Goal: Task Accomplishment & Management: Complete application form

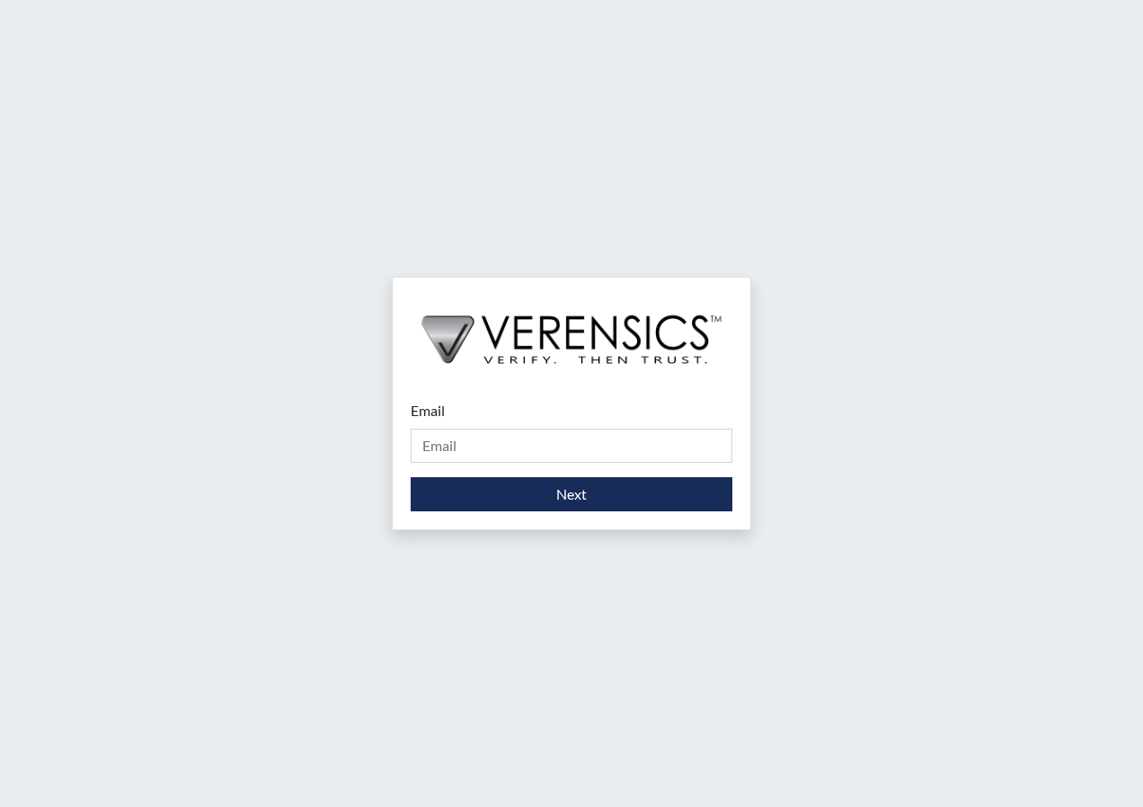
click at [461, 458] on input "Email" at bounding box center [572, 446] width 322 height 34
type input "[PERSON_NAME][DOMAIN_NAME][EMAIL_ADDRESS][DOMAIN_NAME]"
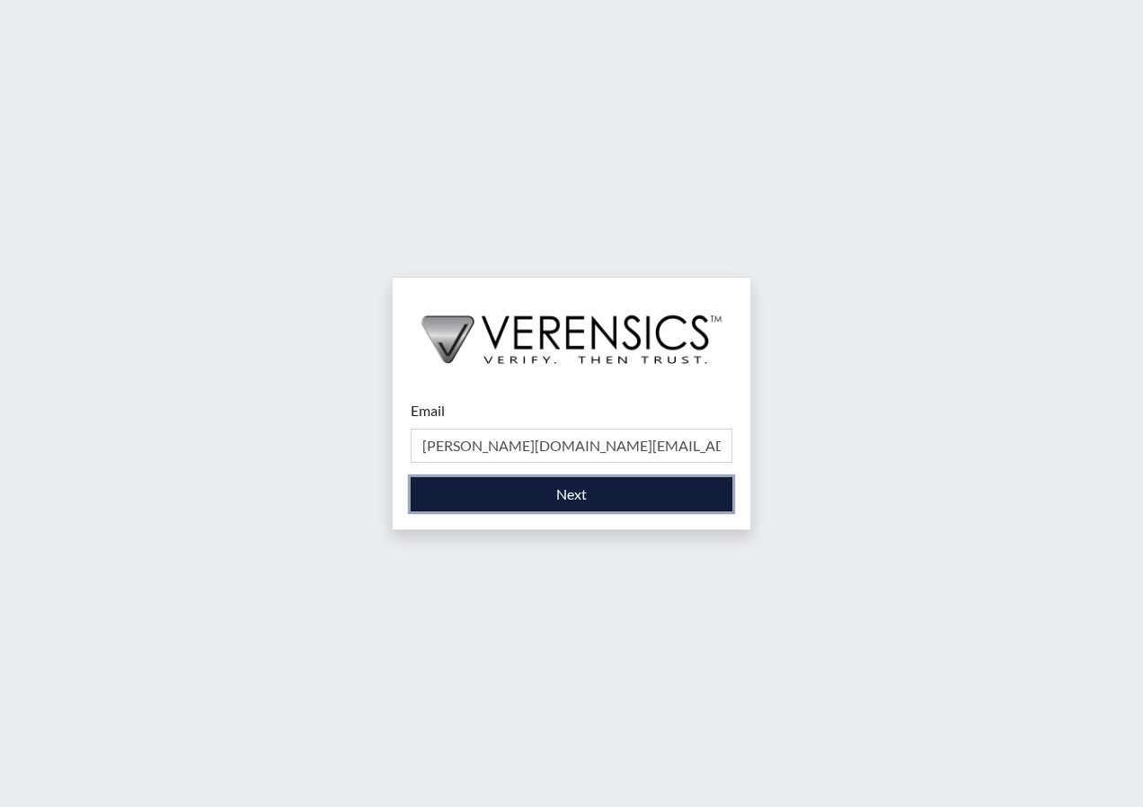
click at [490, 503] on button "Next" at bounding box center [572, 494] width 322 height 34
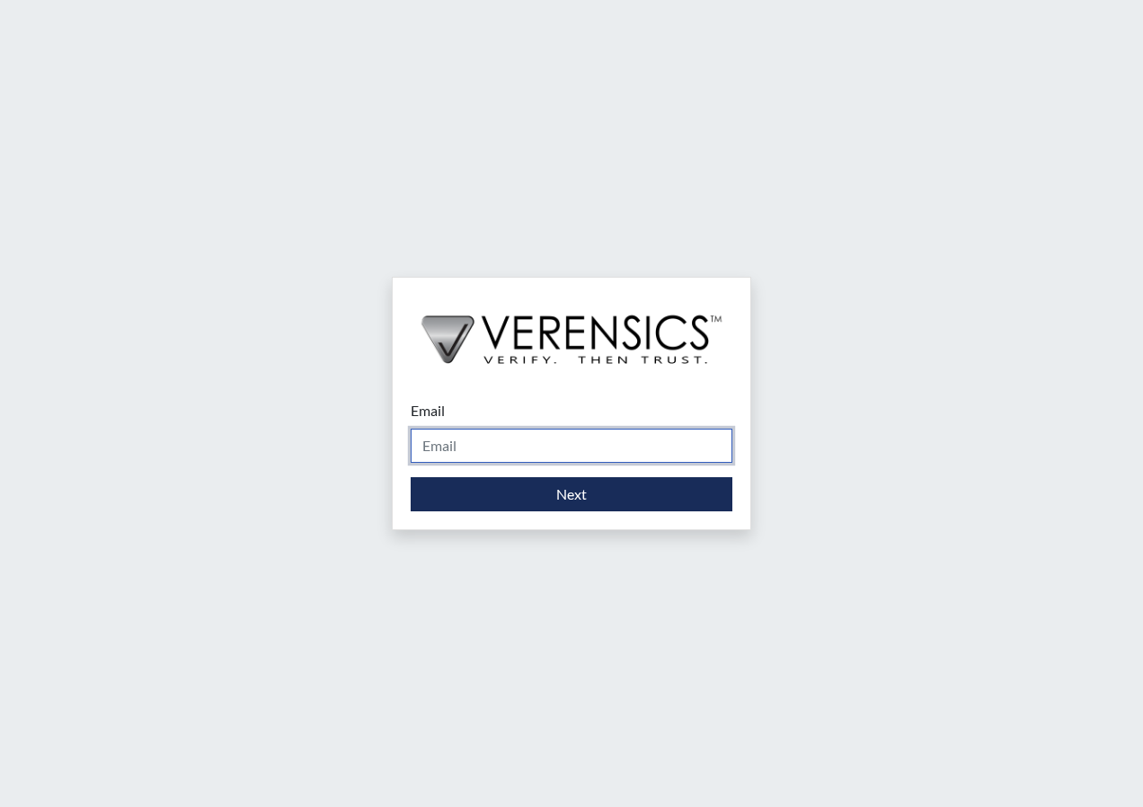
click at [519, 459] on input "Email" at bounding box center [572, 446] width 322 height 34
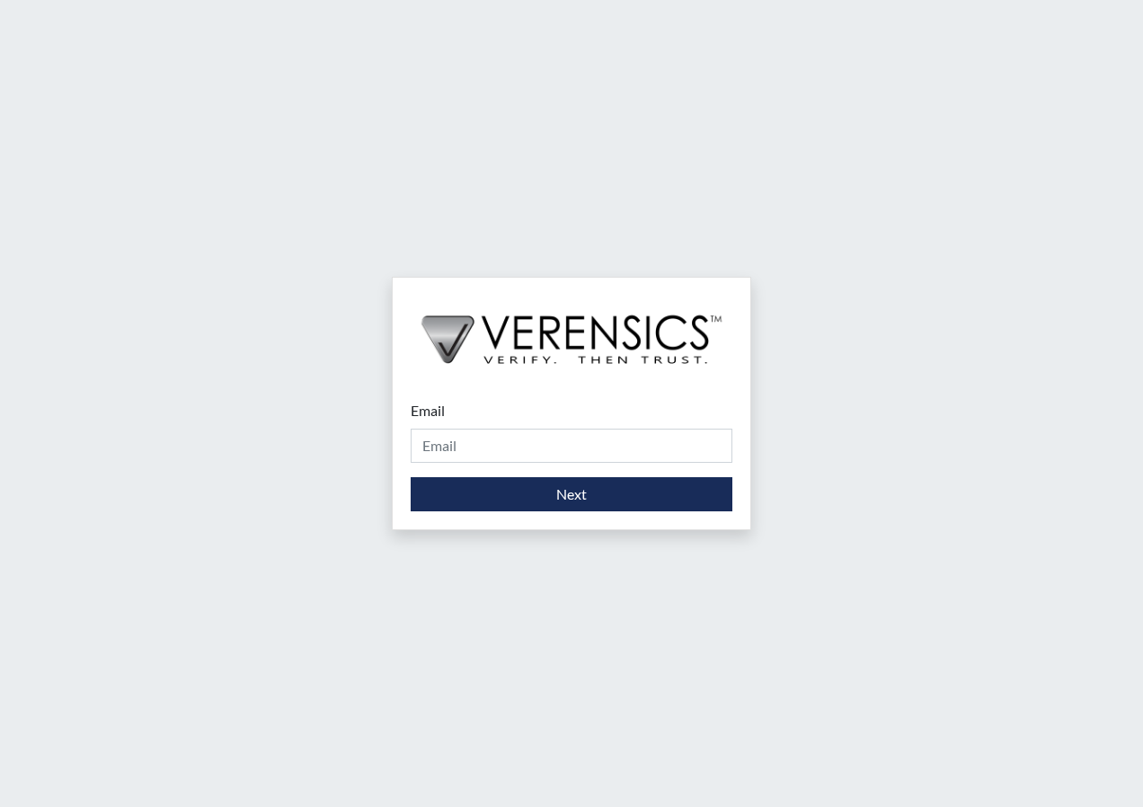
click at [908, 492] on div "Email Please provide your email address. Next" at bounding box center [571, 403] width 1143 height 807
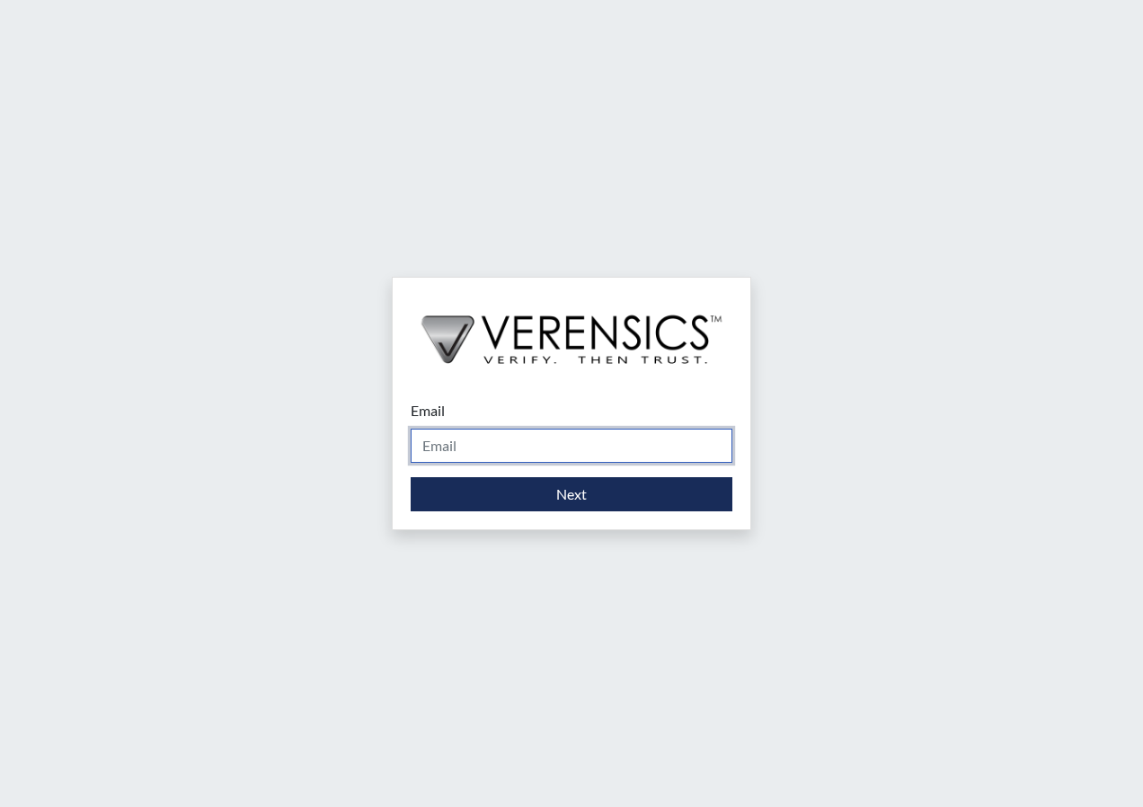
click at [473, 458] on input "Email" at bounding box center [572, 446] width 322 height 34
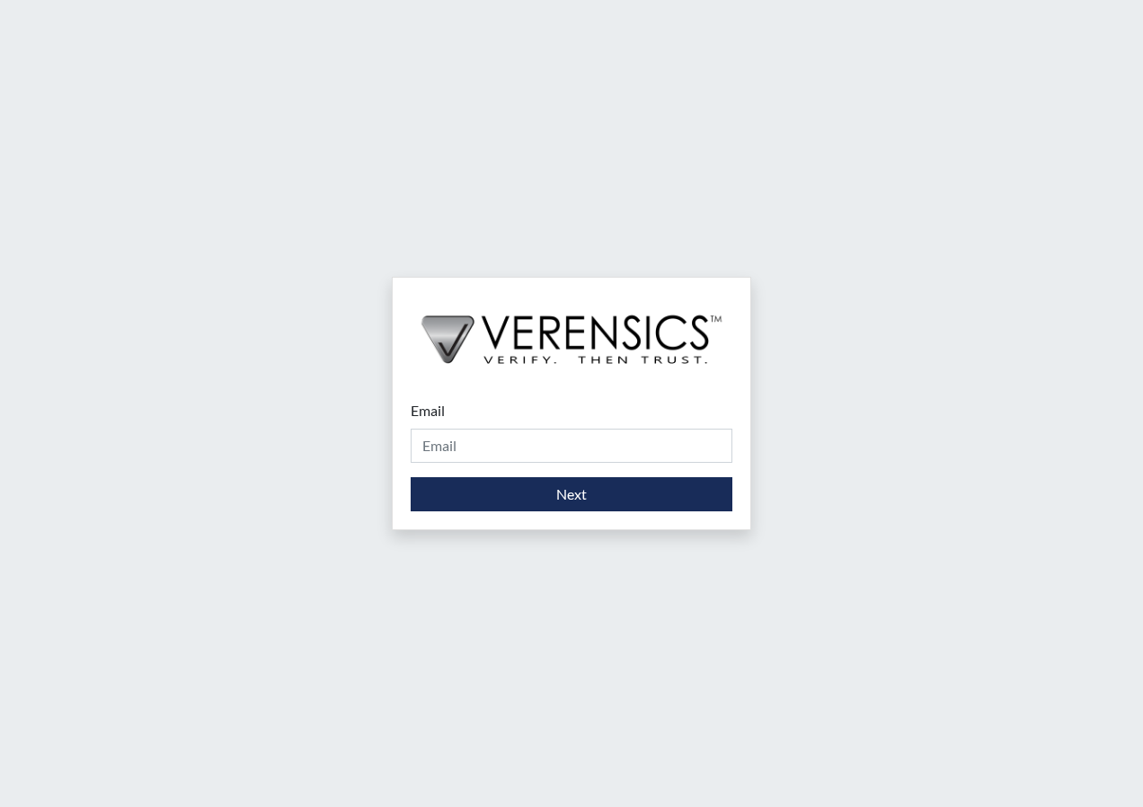
click at [570, 380] on img at bounding box center [572, 330] width 358 height 104
click at [578, 388] on div "Email Please provide your email address. Next" at bounding box center [572, 455] width 358 height 147
click at [589, 390] on div "Email Please provide your email address. Next" at bounding box center [572, 455] width 358 height 147
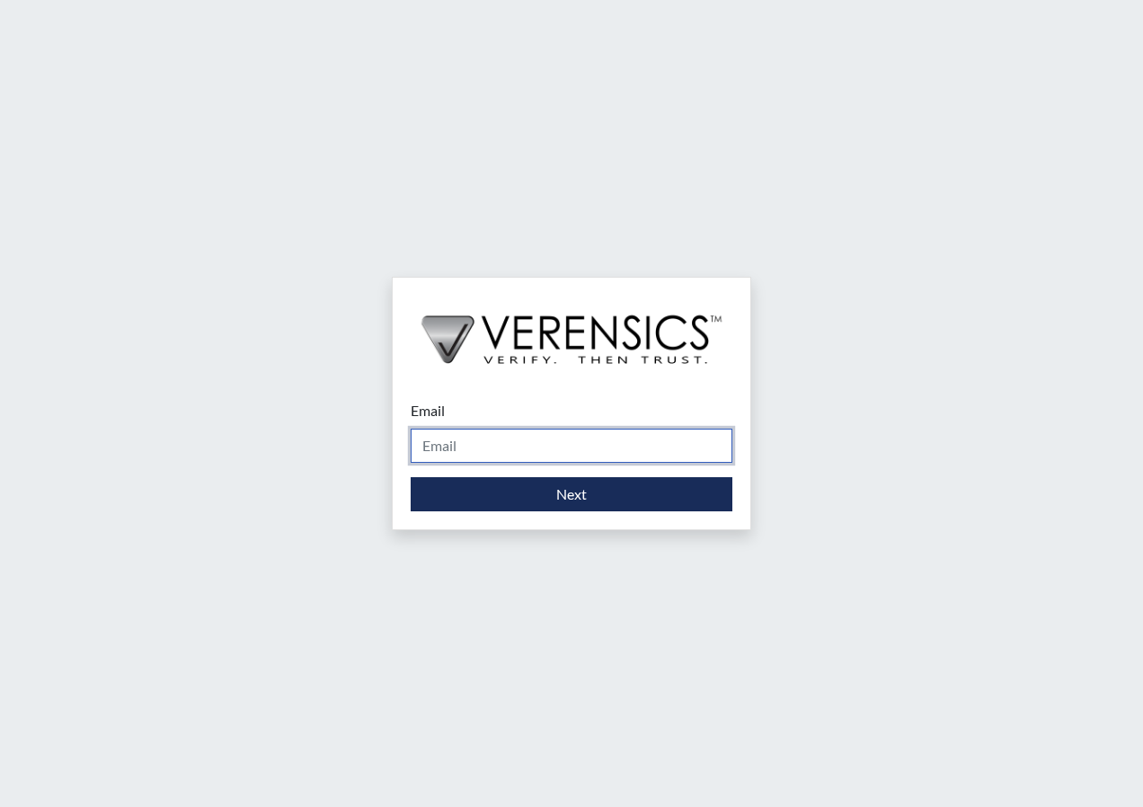
click at [530, 434] on input "Email" at bounding box center [572, 446] width 322 height 34
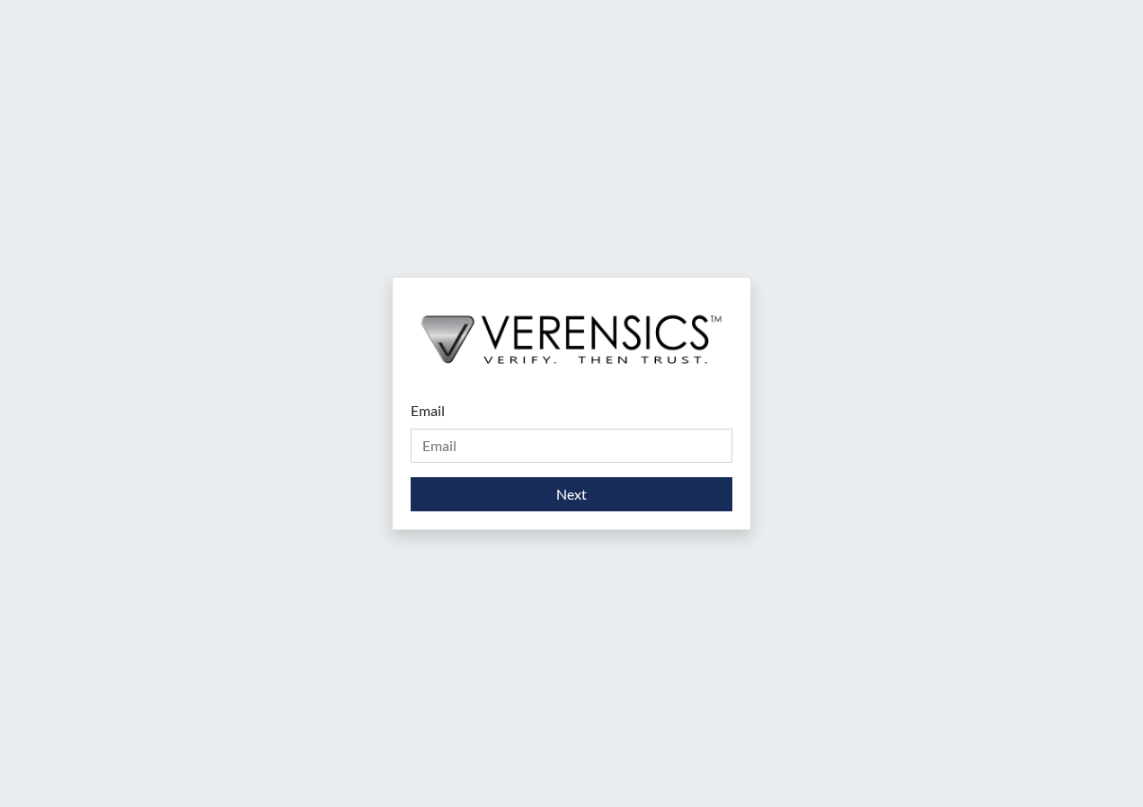
click at [609, 245] on div "Email Please provide your email address. Next" at bounding box center [571, 403] width 1143 height 807
click at [611, 246] on div "Email Please provide your email address. Next" at bounding box center [571, 403] width 1143 height 807
